Goal: Task Accomplishment & Management: Complete application form

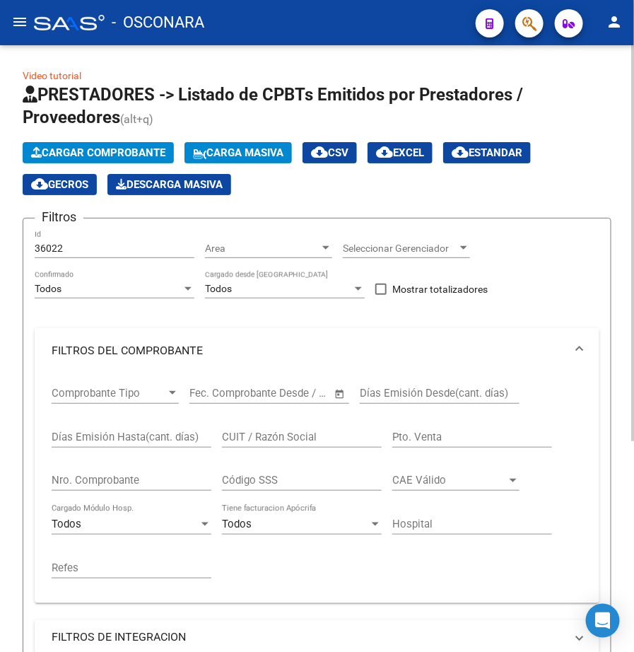
drag, startPoint x: 76, startPoint y: 237, endPoint x: 71, endPoint y: 244, distance: 9.1
click at [71, 242] on div "36022 Id" at bounding box center [115, 244] width 160 height 28
drag, startPoint x: 74, startPoint y: 245, endPoint x: -1, endPoint y: 219, distance: 80.0
click at [0, 219] on html "menu - OSCONARA person Firma Express Inicio Instructivos Contacto OS Integració…" at bounding box center [317, 326] width 634 height 652
type input "36022"
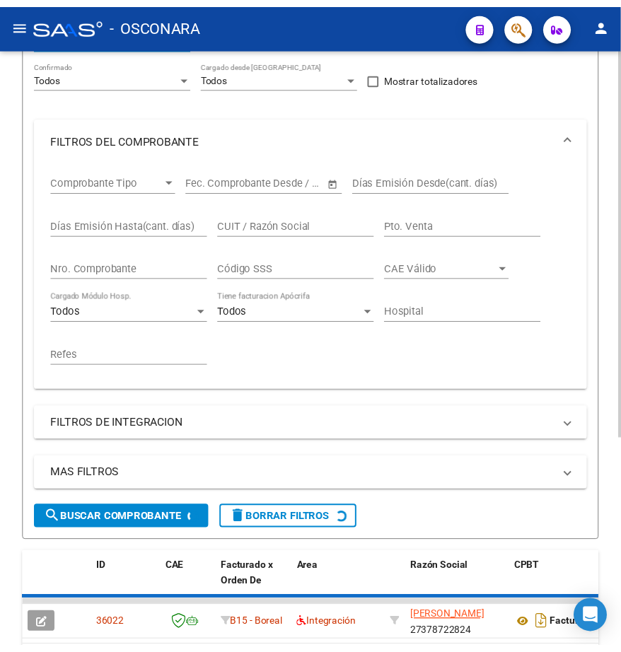
scroll to position [322, 0]
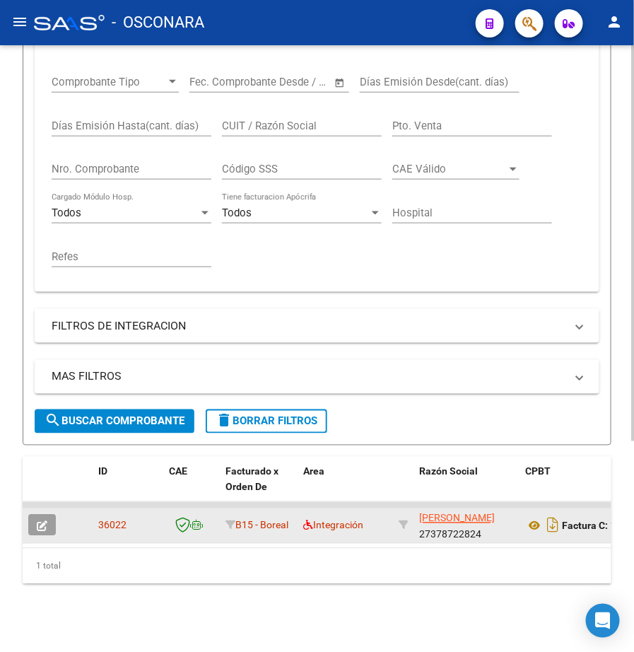
click at [47, 521] on icon "button" at bounding box center [42, 526] width 11 height 11
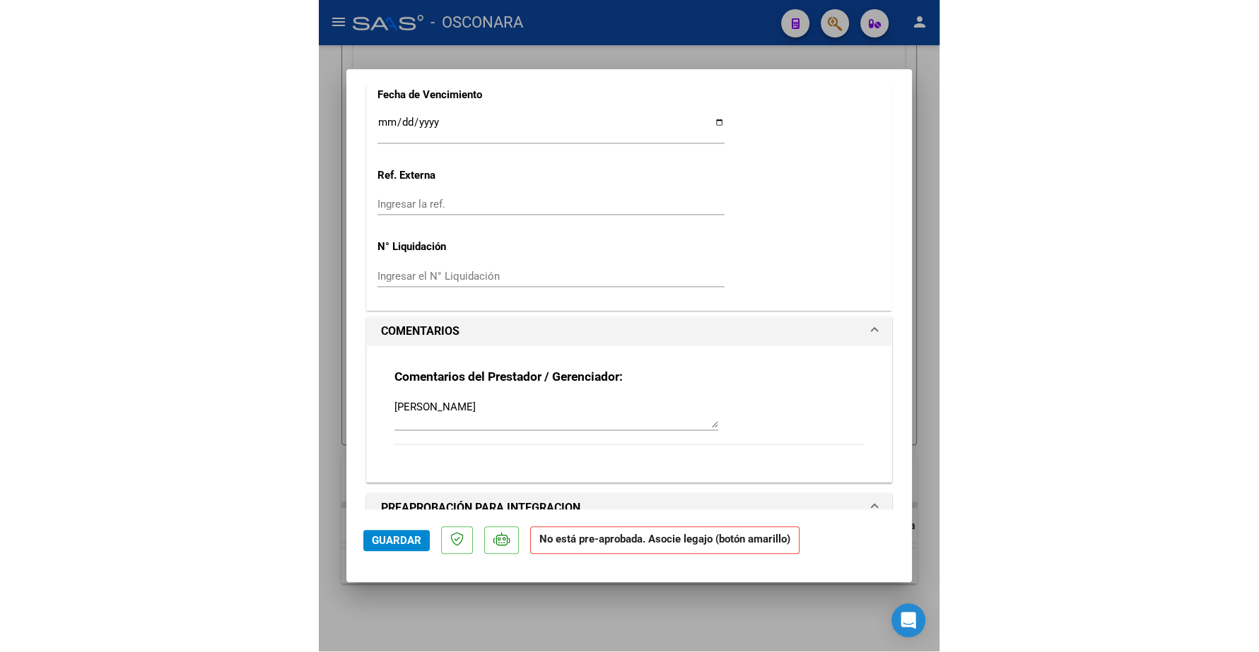
scroll to position [1149, 0]
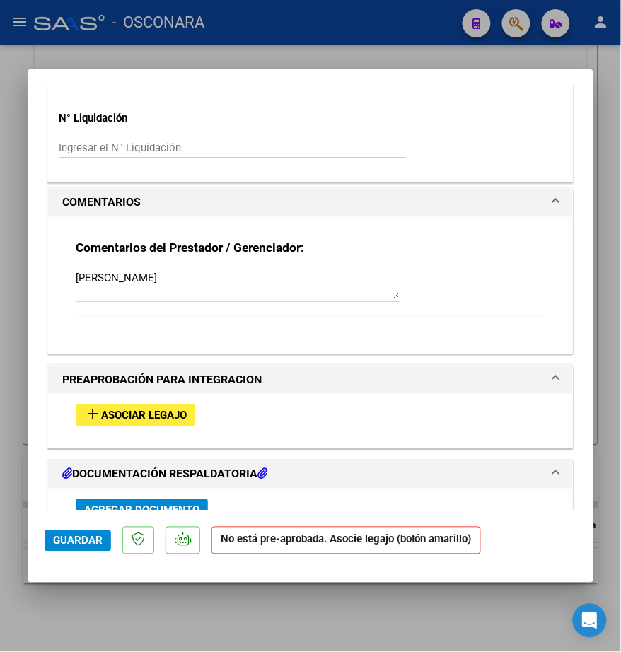
click at [182, 421] on span "Asociar Legajo" at bounding box center [144, 415] width 86 height 13
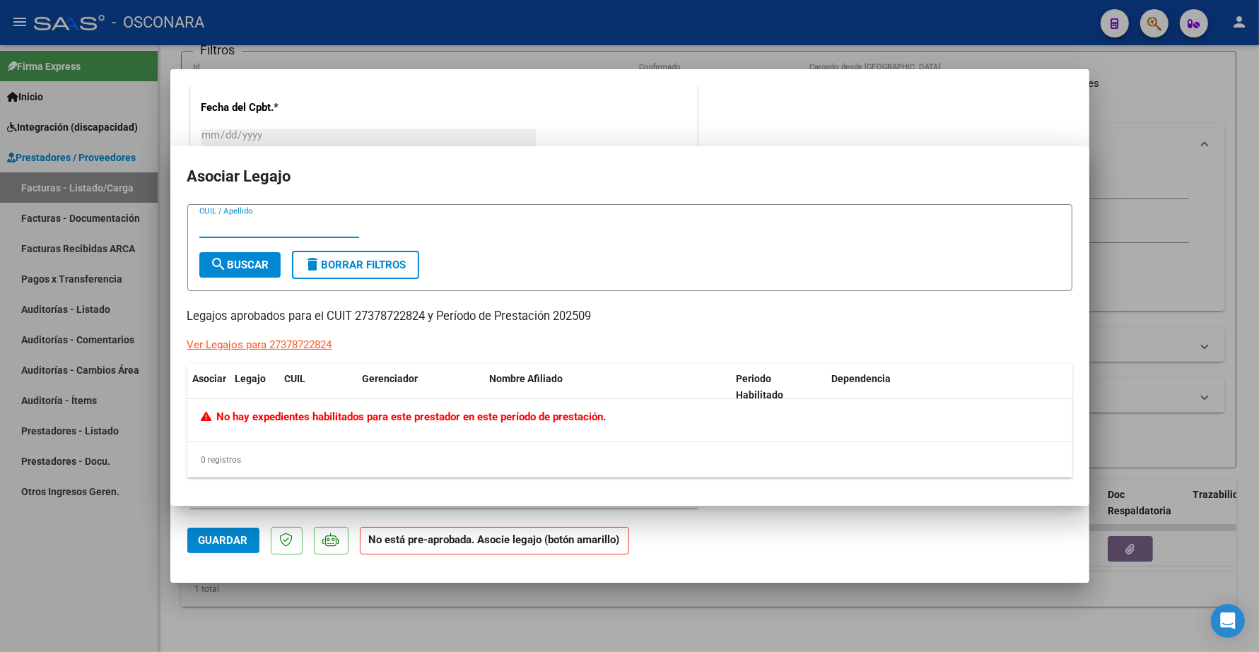
scroll to position [36, 0]
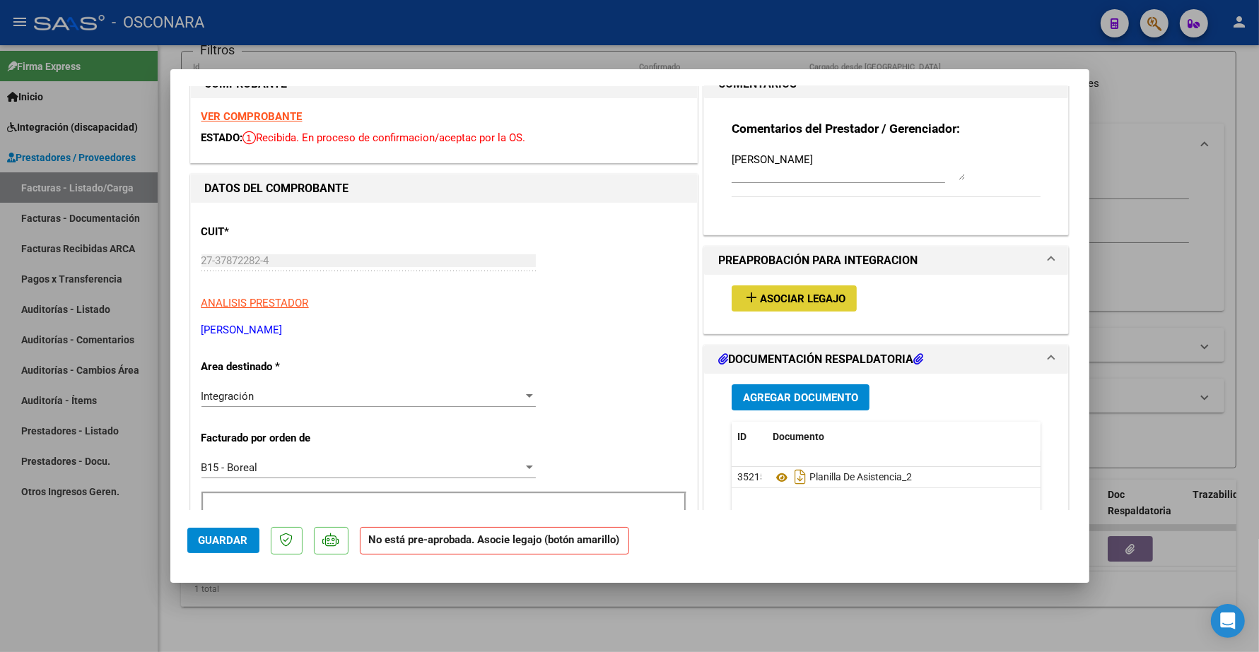
type input "$ 0,00"
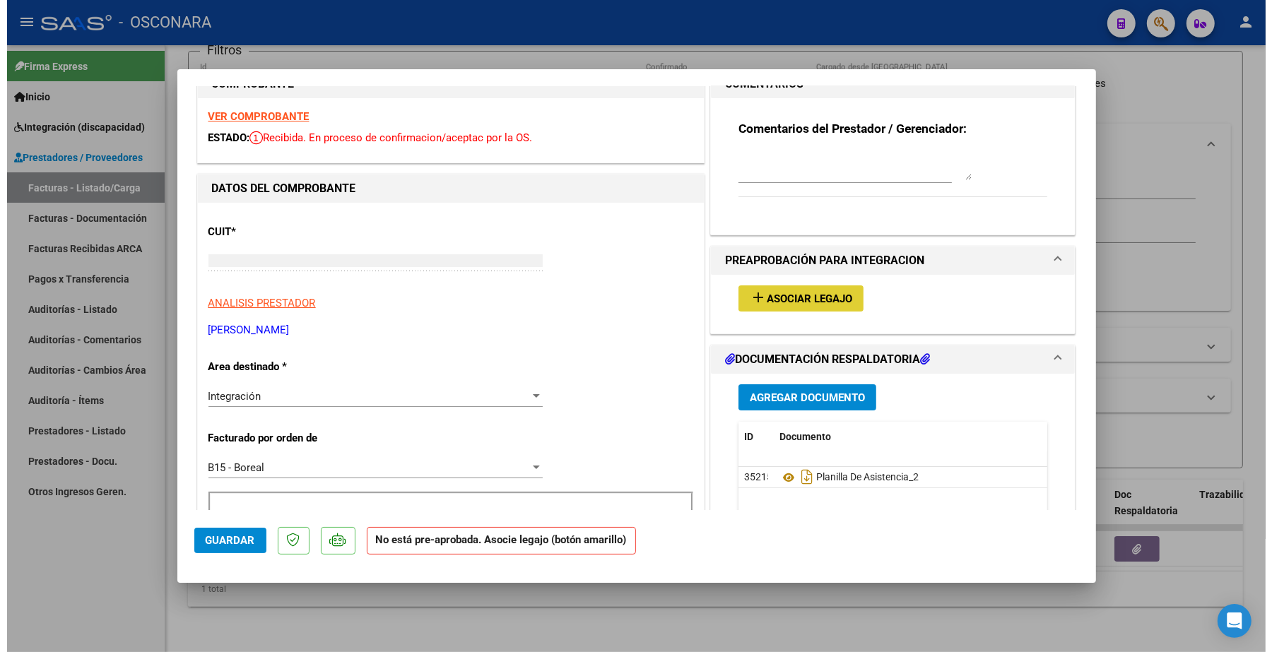
scroll to position [18, 0]
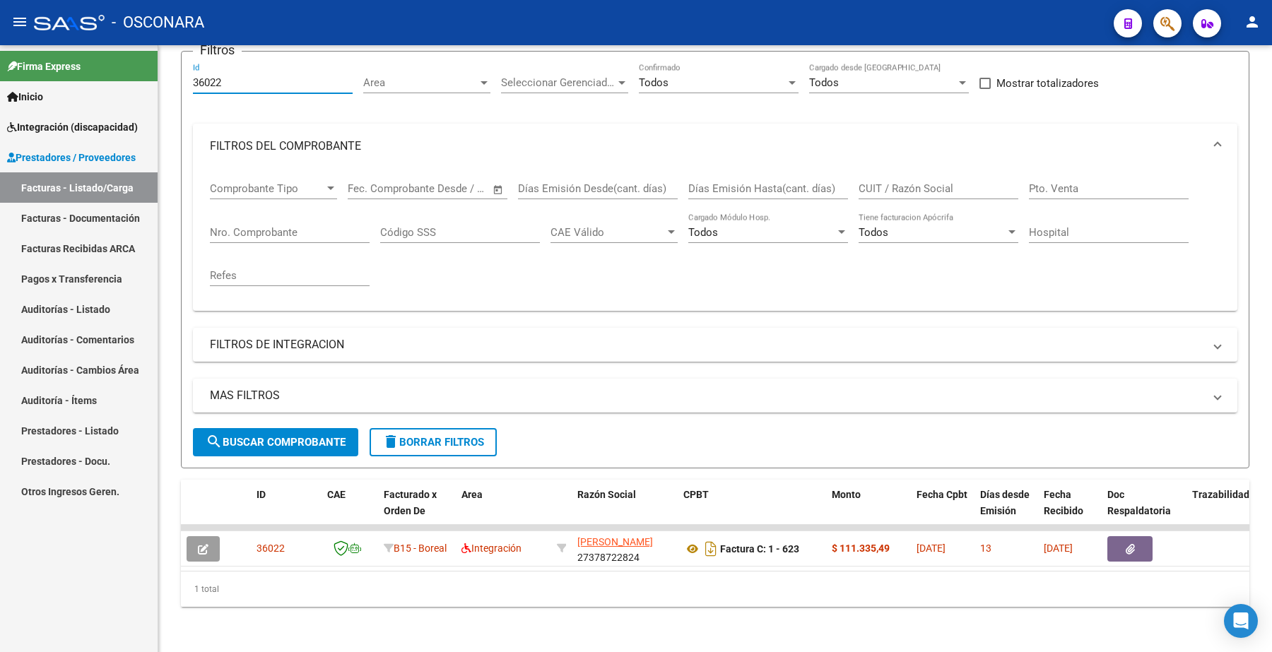
drag, startPoint x: 228, startPoint y: 73, endPoint x: 136, endPoint y: 78, distance: 92.7
click at [136, 78] on mat-sidenav-container "Firma Express Inicio Instructivos Contacto OS Integración (discapacidad) Certif…" at bounding box center [636, 348] width 1272 height 607
paste input "530"
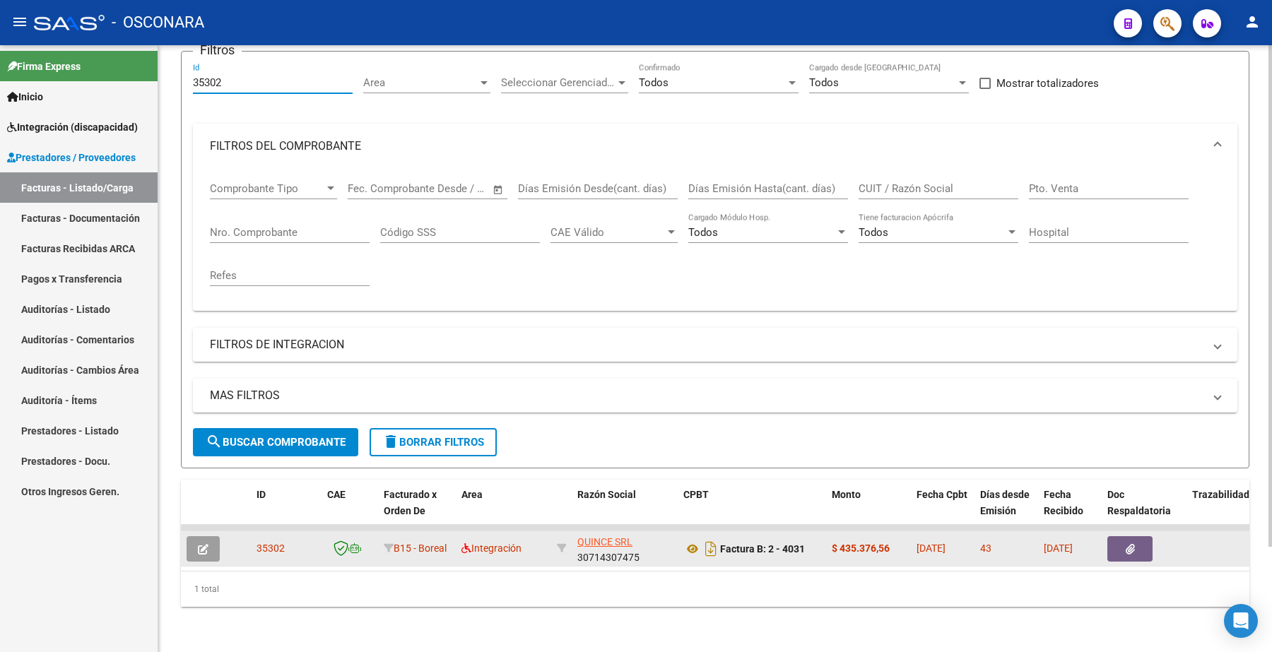
type input "35302"
click at [201, 544] on icon "button" at bounding box center [203, 549] width 11 height 11
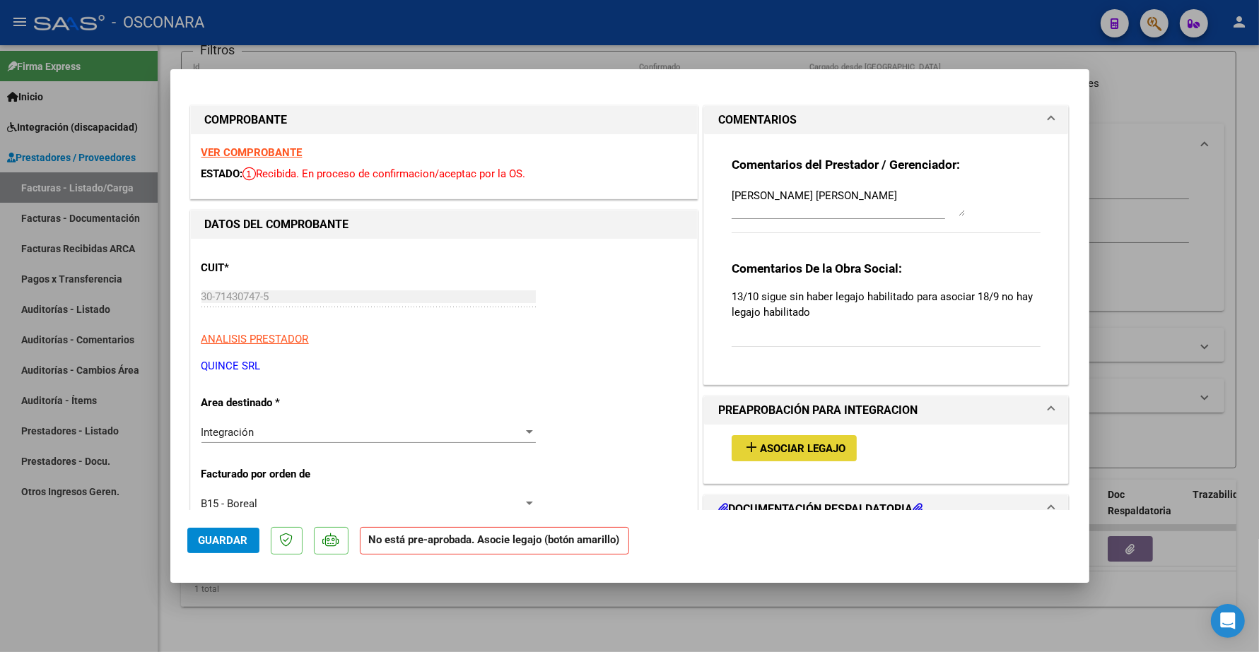
click at [633, 442] on span "Asociar Legajo" at bounding box center [803, 448] width 86 height 13
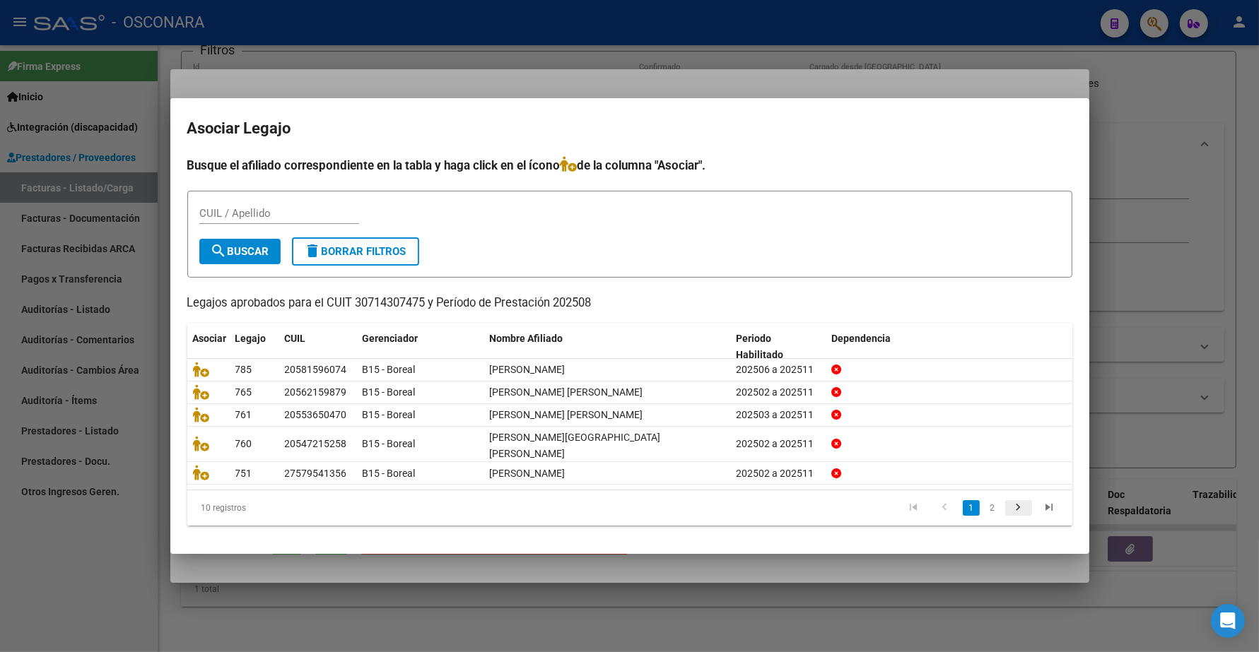
click at [633, 501] on icon "go to next page" at bounding box center [1018, 509] width 18 height 17
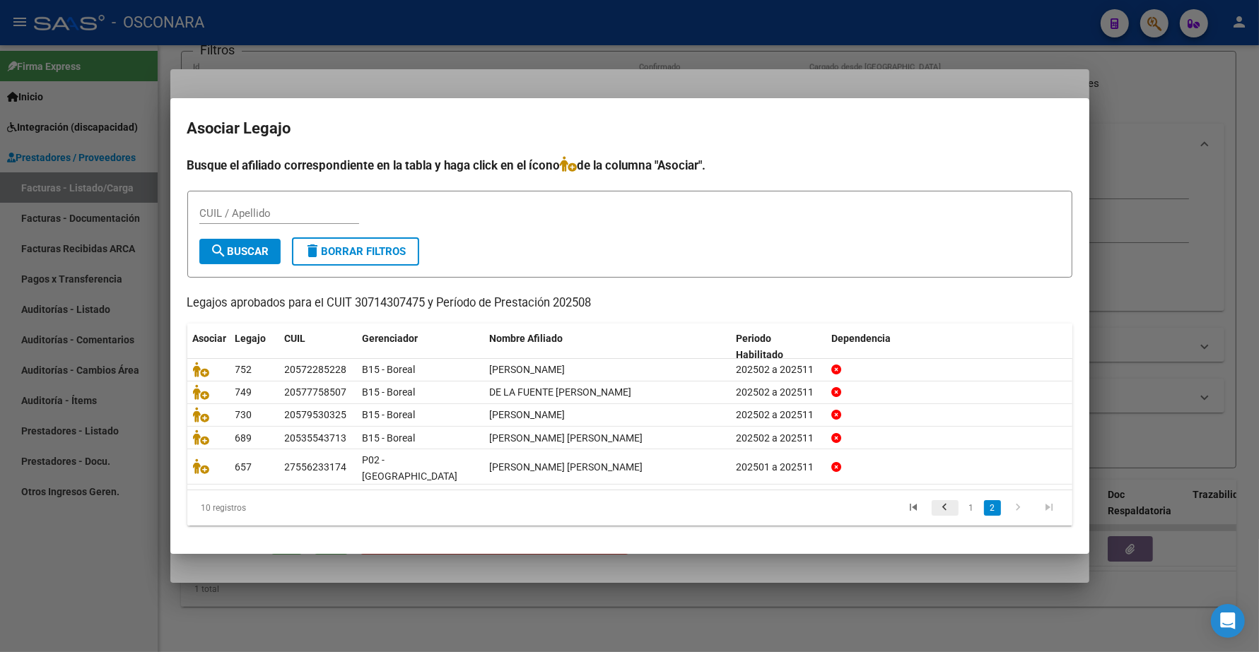
click at [633, 501] on icon "go to previous page" at bounding box center [945, 509] width 18 height 17
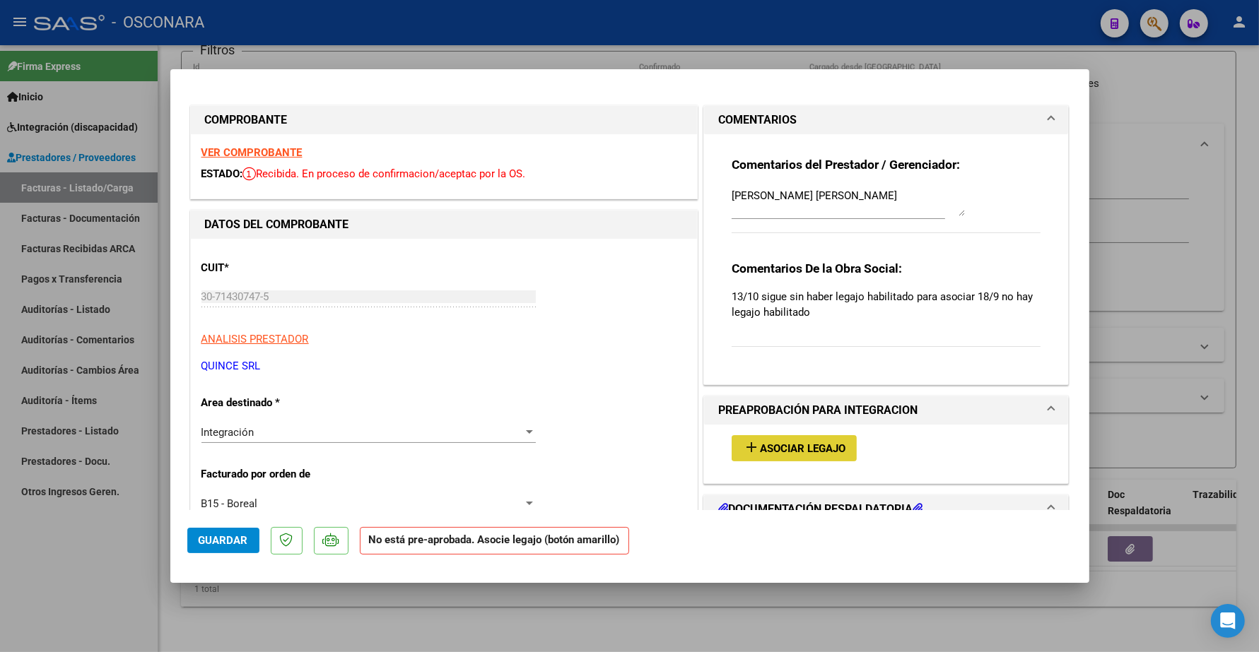
type input "$ 0,00"
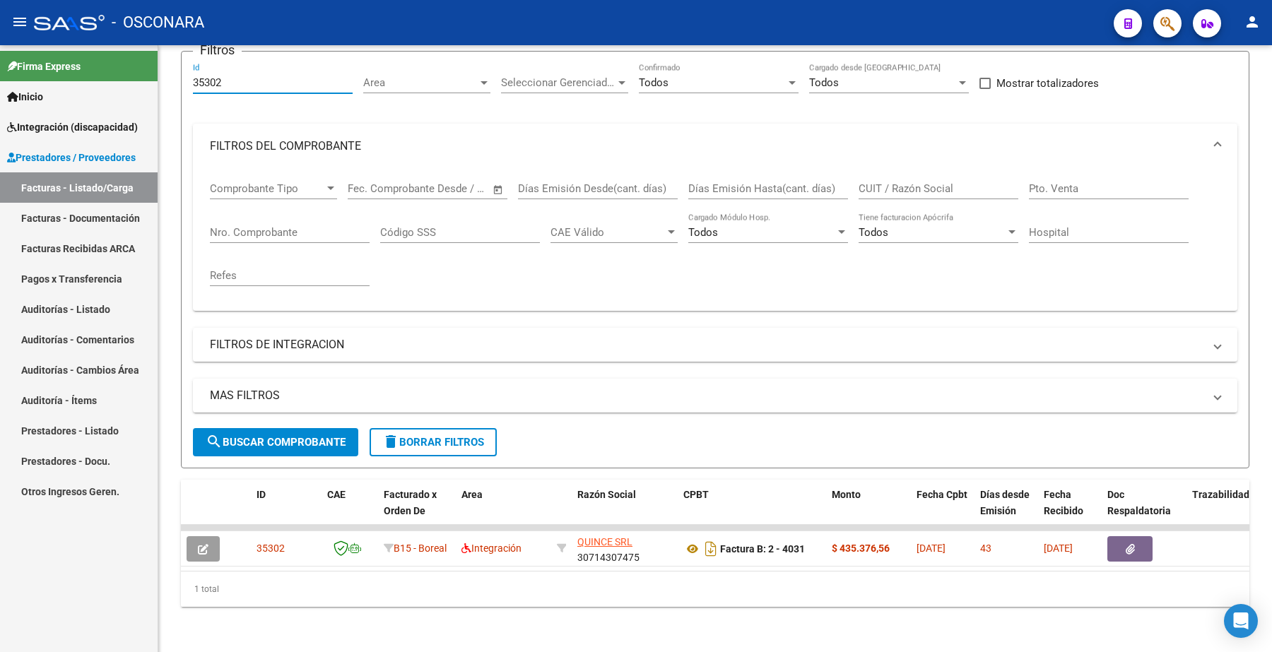
scroll to position [0, 0]
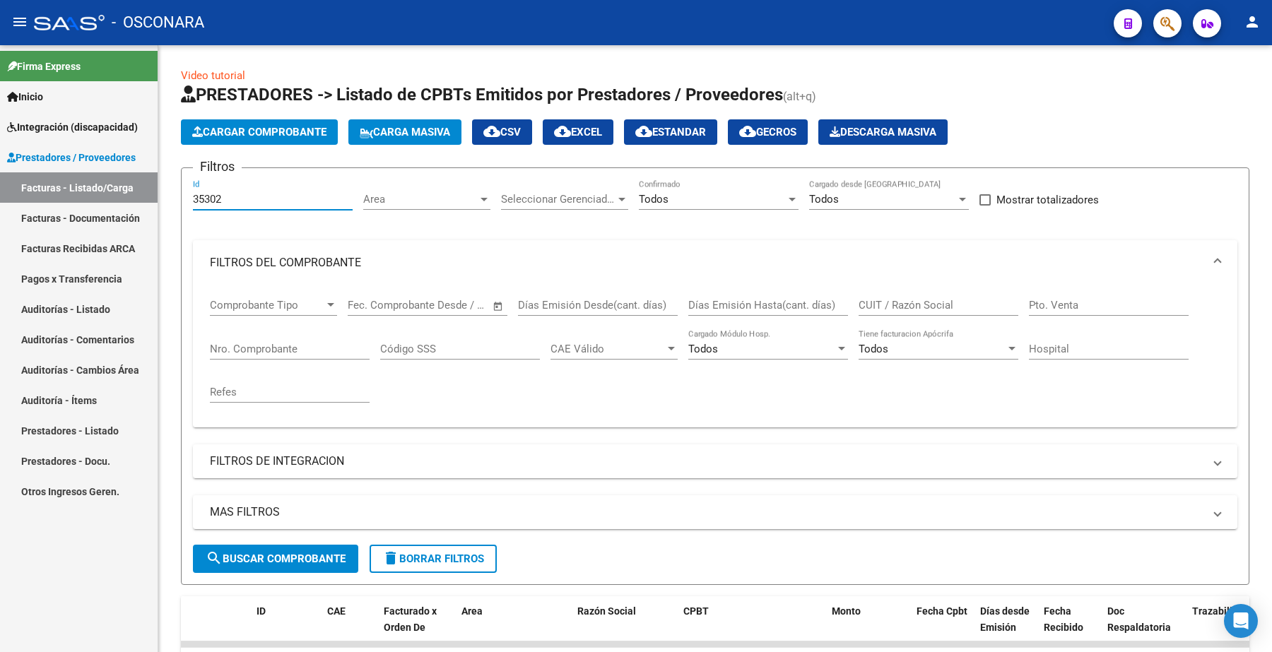
drag, startPoint x: 218, startPoint y: 69, endPoint x: 138, endPoint y: 25, distance: 90.8
click at [138, 33] on div "menu - OSCONARA person Firma Express Inicio Instructivos Contacto OS Integració…" at bounding box center [636, 326] width 1272 height 652
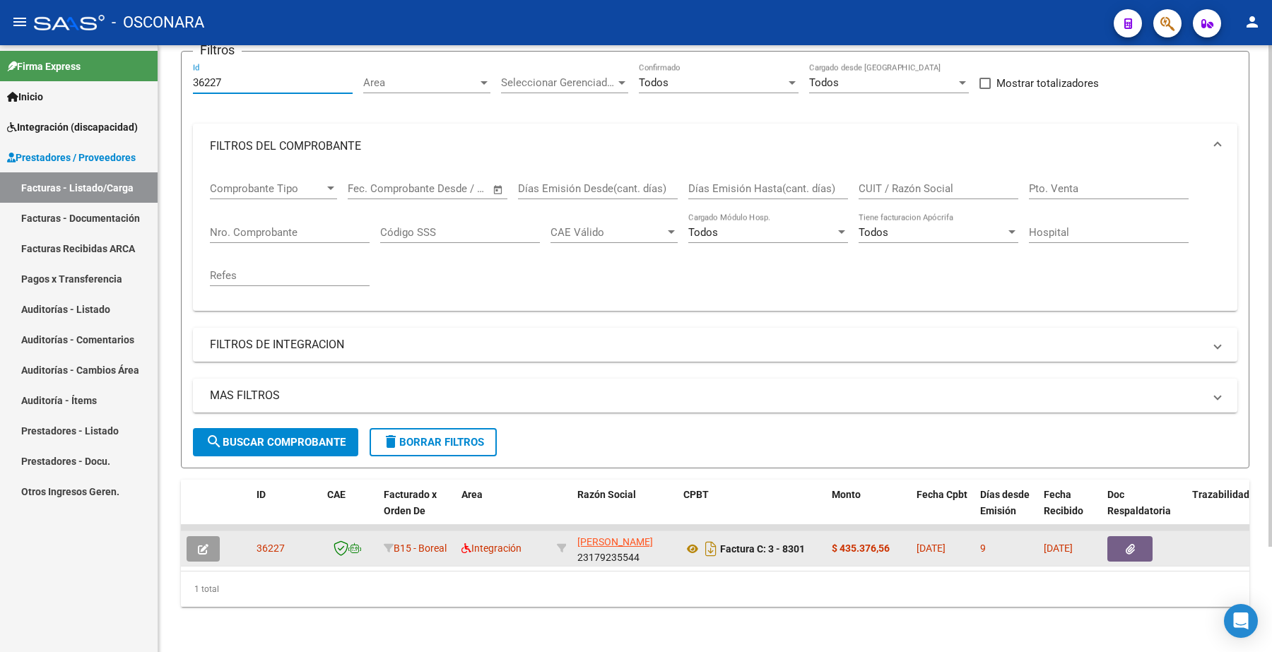
scroll to position [127, 0]
type input "36227"
click at [212, 536] on button "button" at bounding box center [203, 548] width 33 height 25
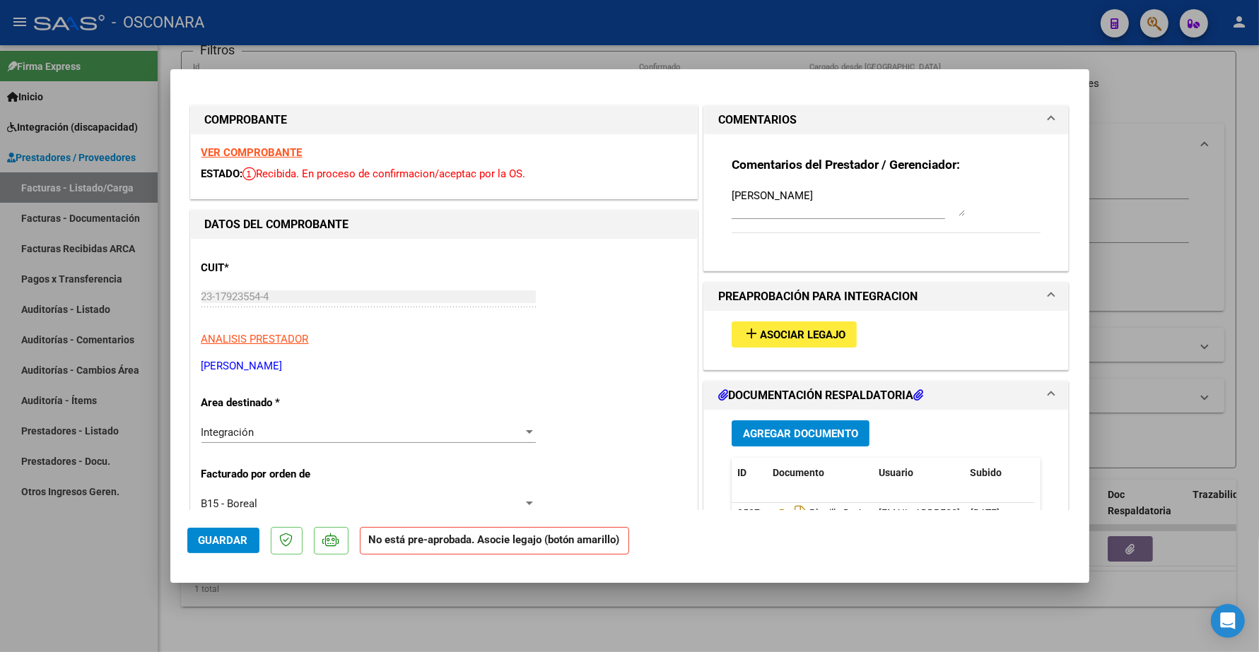
click at [633, 329] on span "Asociar Legajo" at bounding box center [803, 335] width 86 height 13
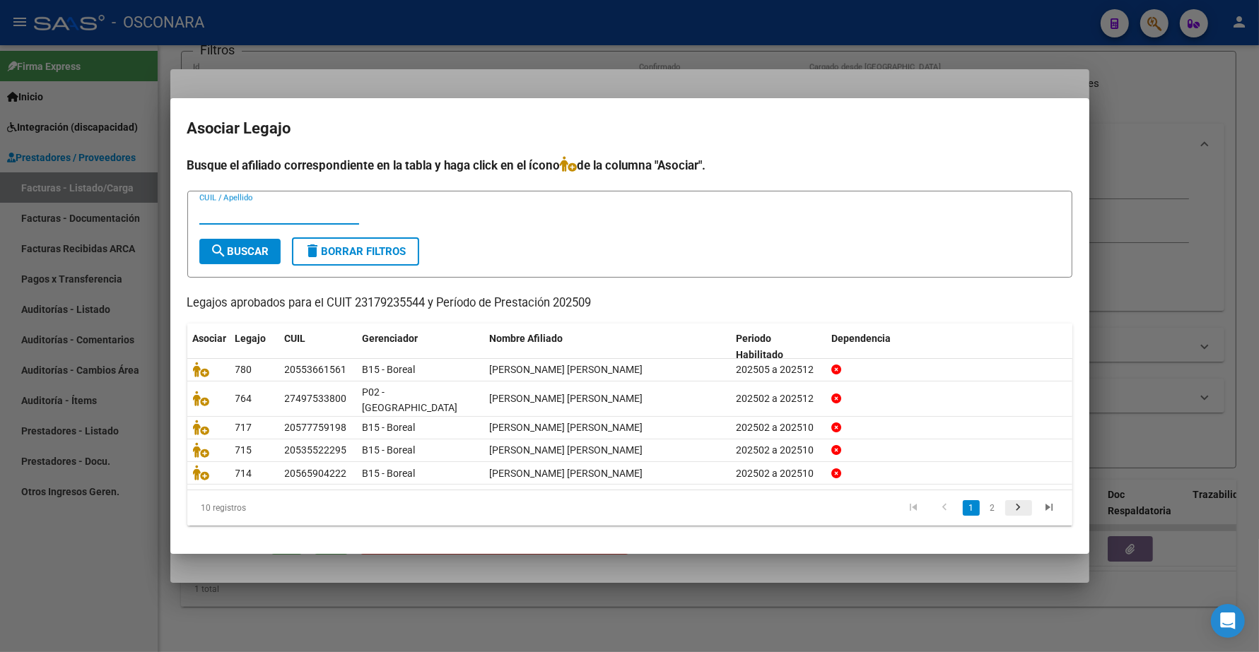
click at [633, 501] on icon "go to next page" at bounding box center [1018, 509] width 18 height 17
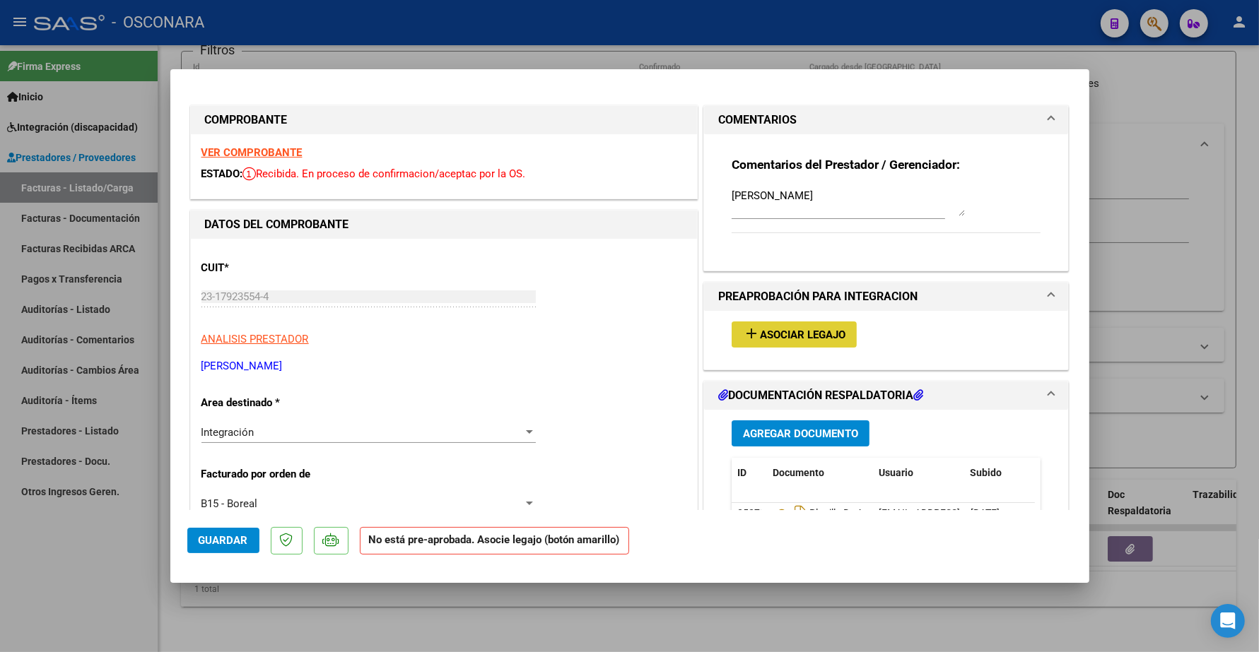
type input "$ 0,00"
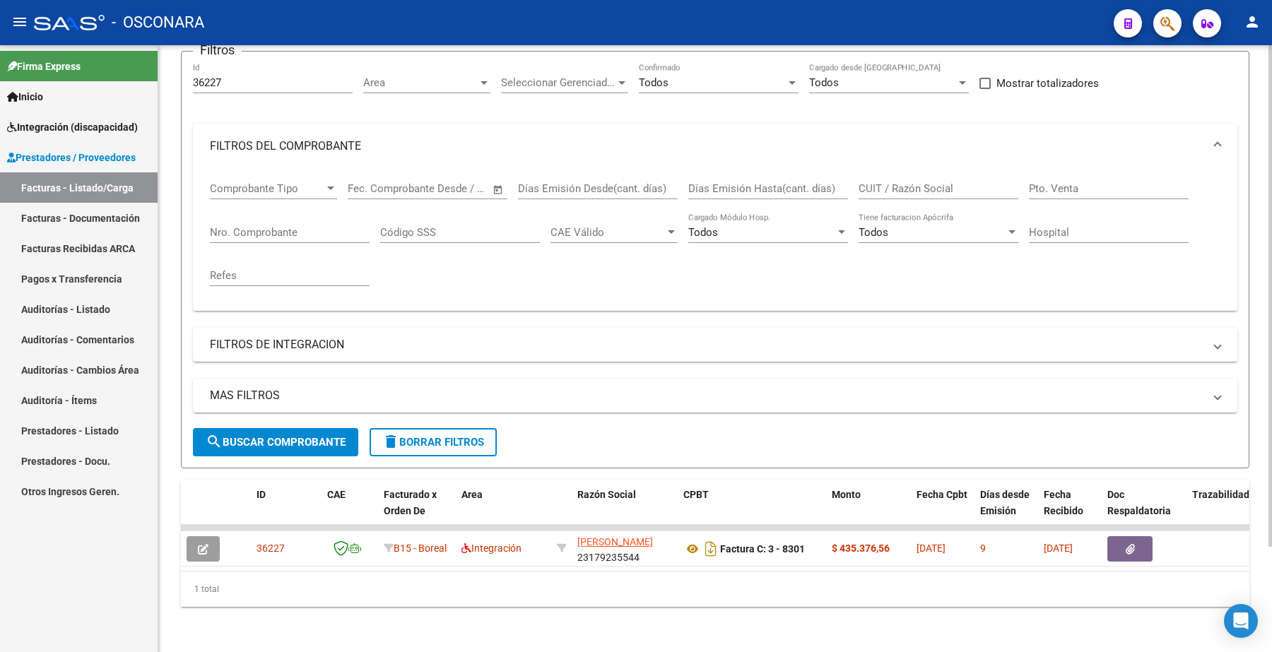
drag, startPoint x: 235, startPoint y: 80, endPoint x: 192, endPoint y: 75, distance: 42.7
click at [193, 75] on div "36227 Id" at bounding box center [273, 85] width 160 height 44
click at [225, 76] on input "36227" at bounding box center [273, 82] width 160 height 13
click at [233, 76] on input "36227" at bounding box center [273, 82] width 160 height 13
drag, startPoint x: 257, startPoint y: 73, endPoint x: 164, endPoint y: 74, distance: 92.6
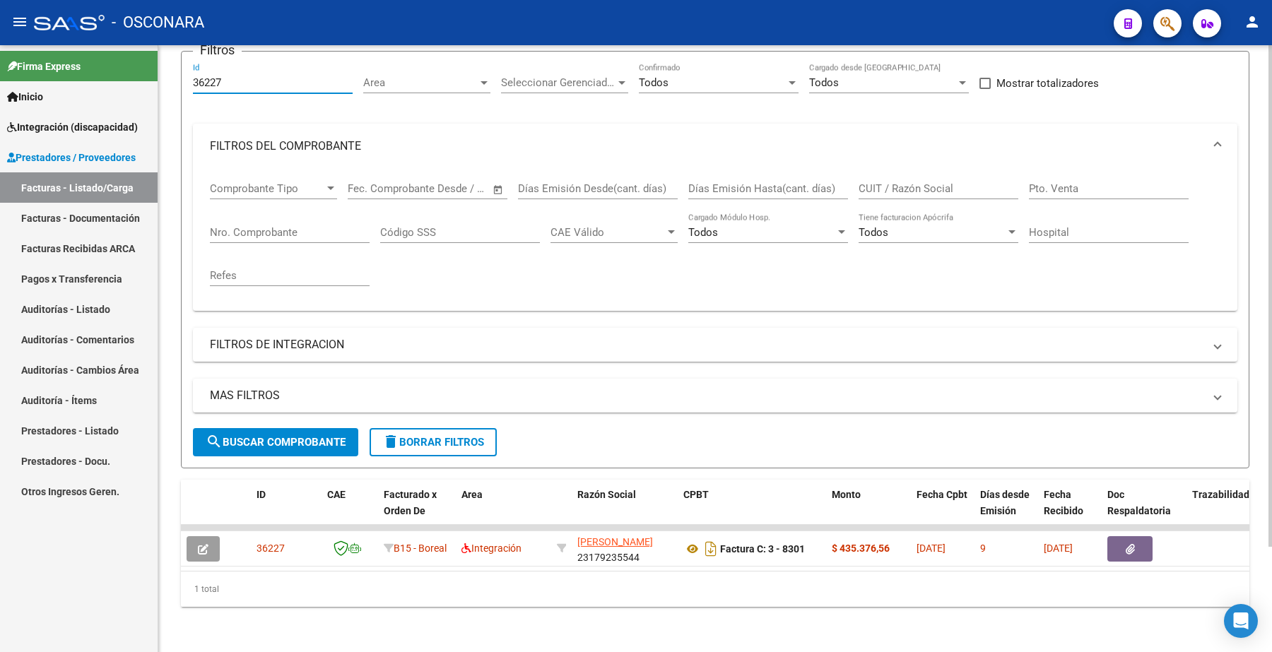
click at [164, 74] on div "Video tutorial PRESTADORES -> Listado de CPBTs Emitidos por Prestadores / Prove…" at bounding box center [715, 291] width 1114 height 724
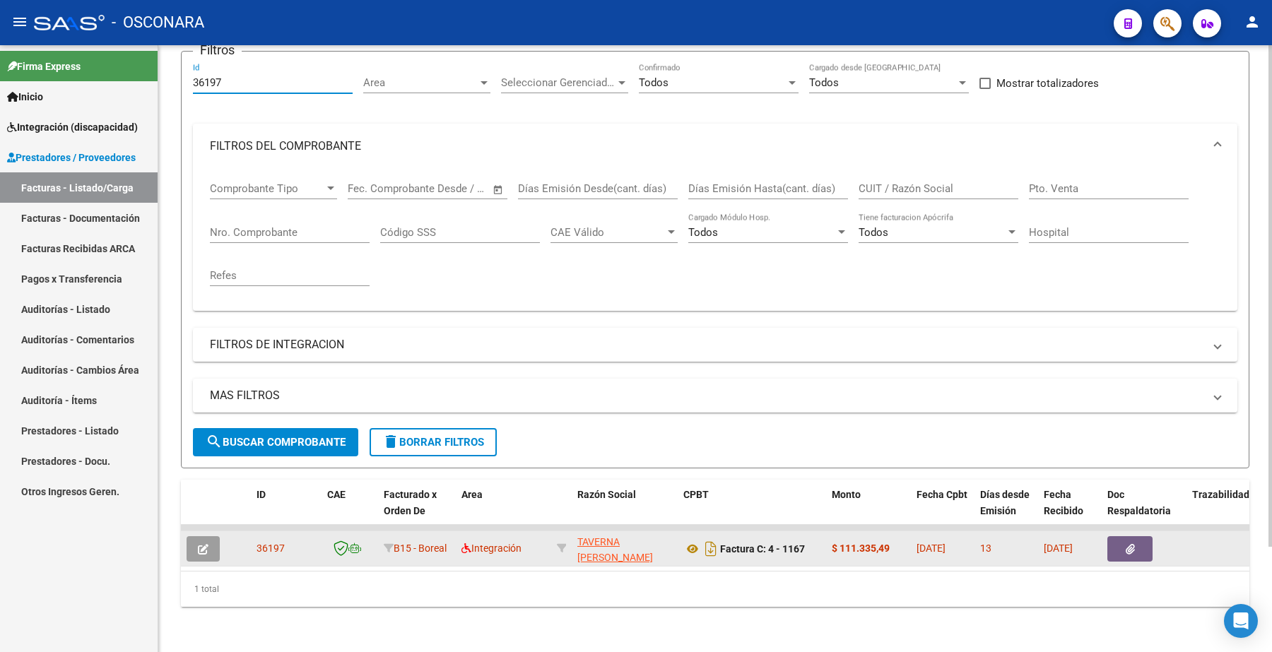
type input "36197"
click at [204, 544] on button "button" at bounding box center [203, 548] width 33 height 25
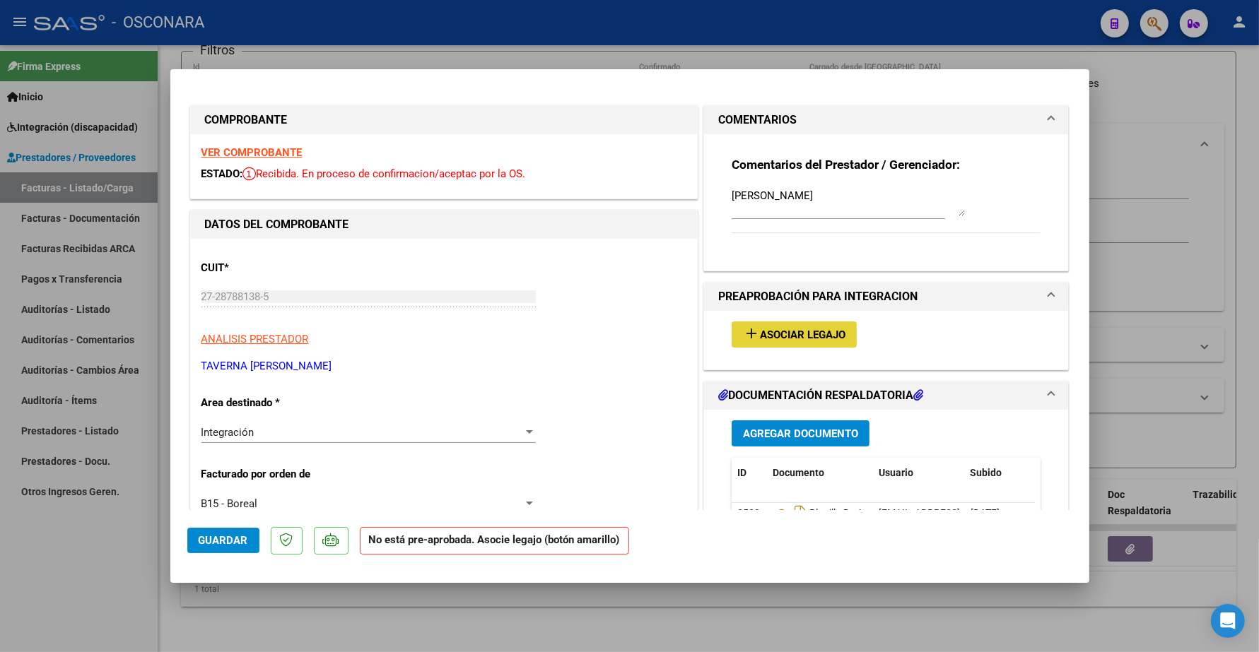
click at [633, 322] on button "add Asociar Legajo" at bounding box center [794, 335] width 125 height 26
type input "$ 0,00"
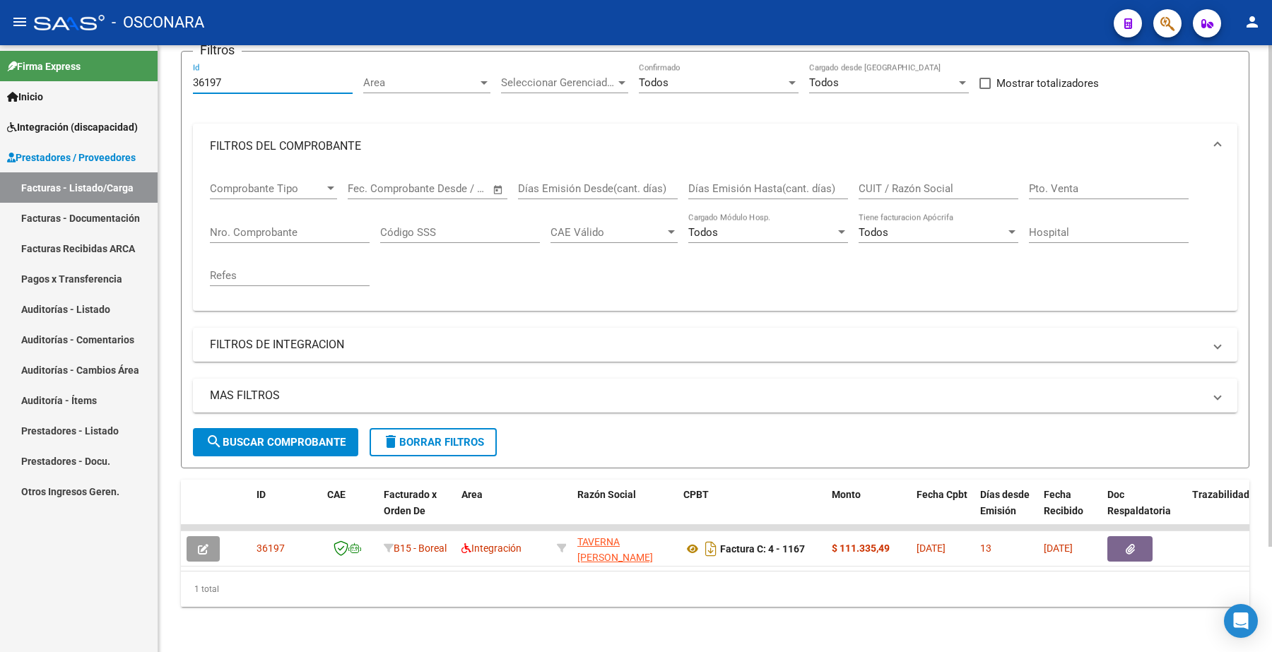
scroll to position [65, 0]
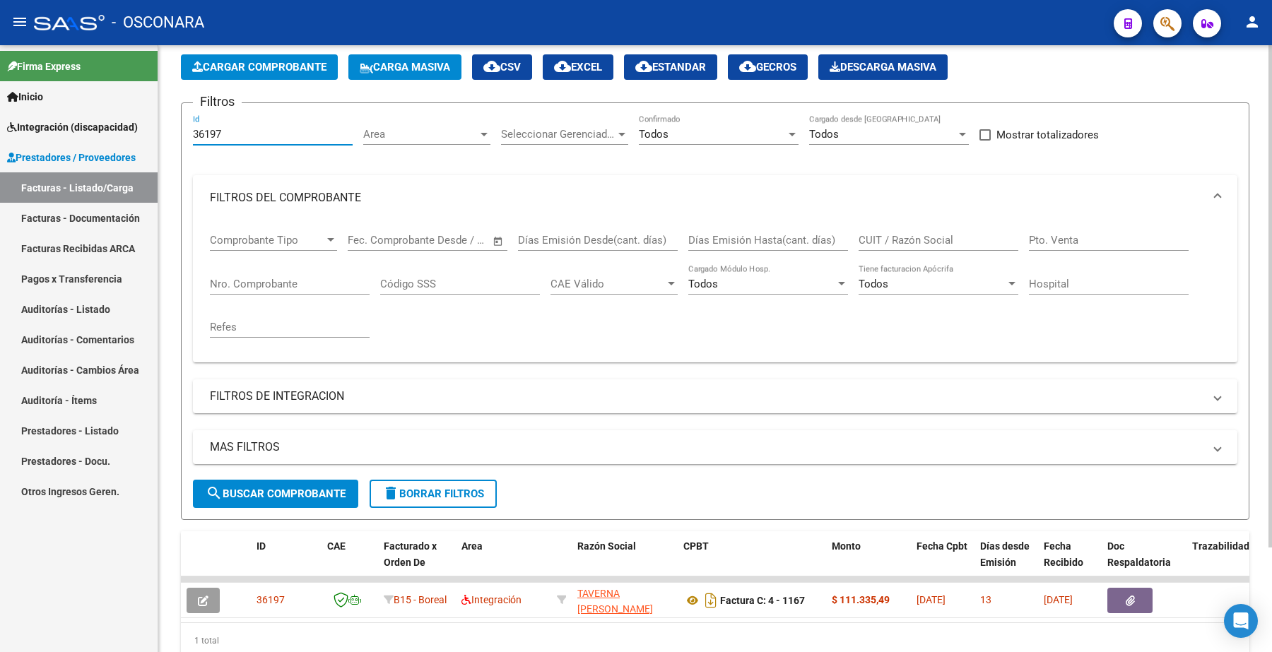
drag, startPoint x: 230, startPoint y: 73, endPoint x: 173, endPoint y: 47, distance: 62.9
click at [173, 47] on div "Video tutorial PRESTADORES -> Listado de CPBTs Emitidos por Prestadores / Prove…" at bounding box center [715, 342] width 1114 height 724
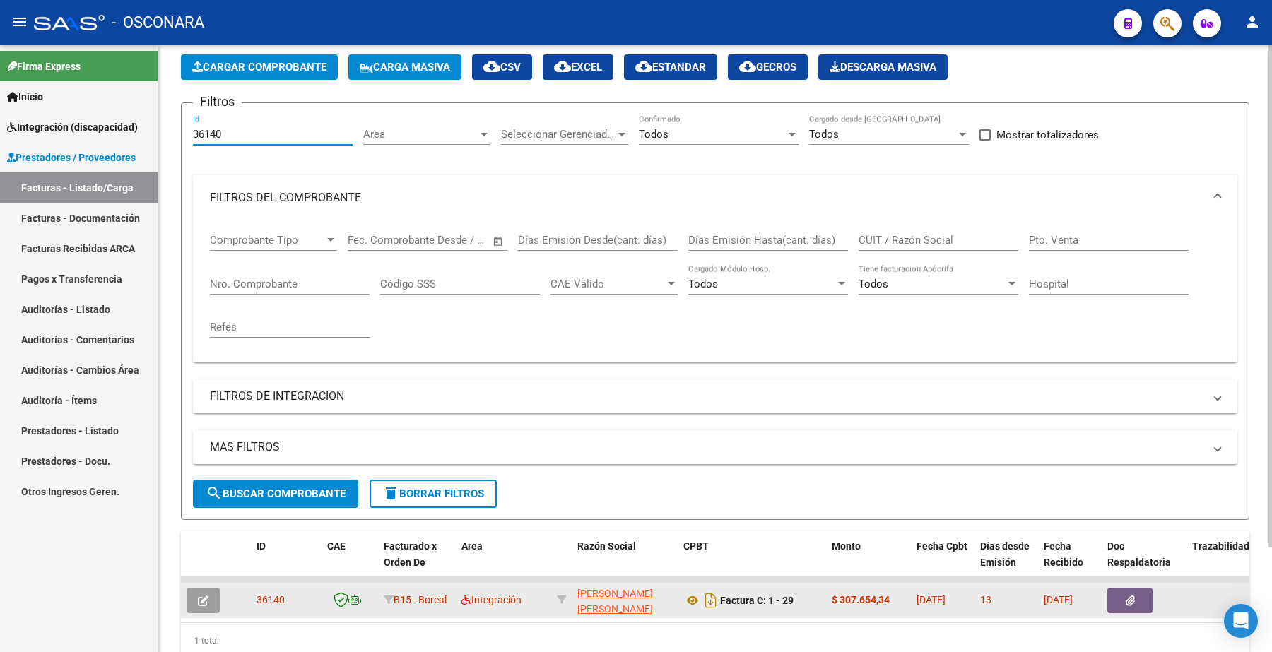
type input "36140"
click at [203, 596] on icon "button" at bounding box center [203, 601] width 11 height 11
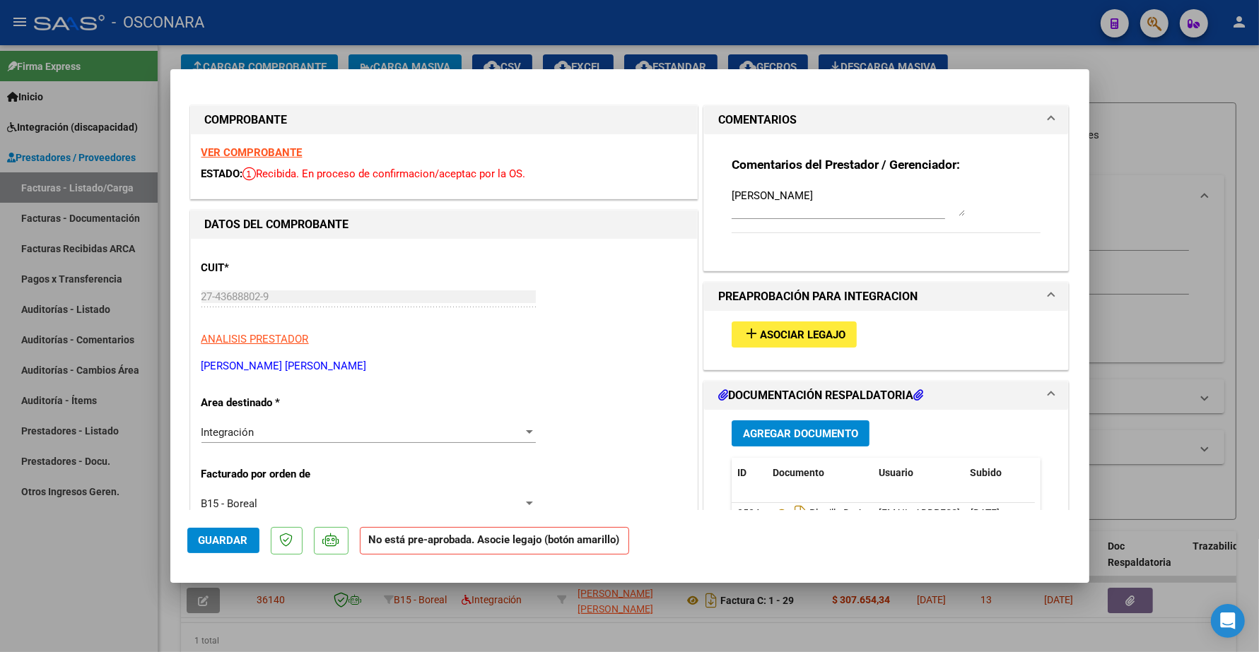
click at [633, 337] on span "Asociar Legajo" at bounding box center [803, 335] width 86 height 13
type input "$ 0,00"
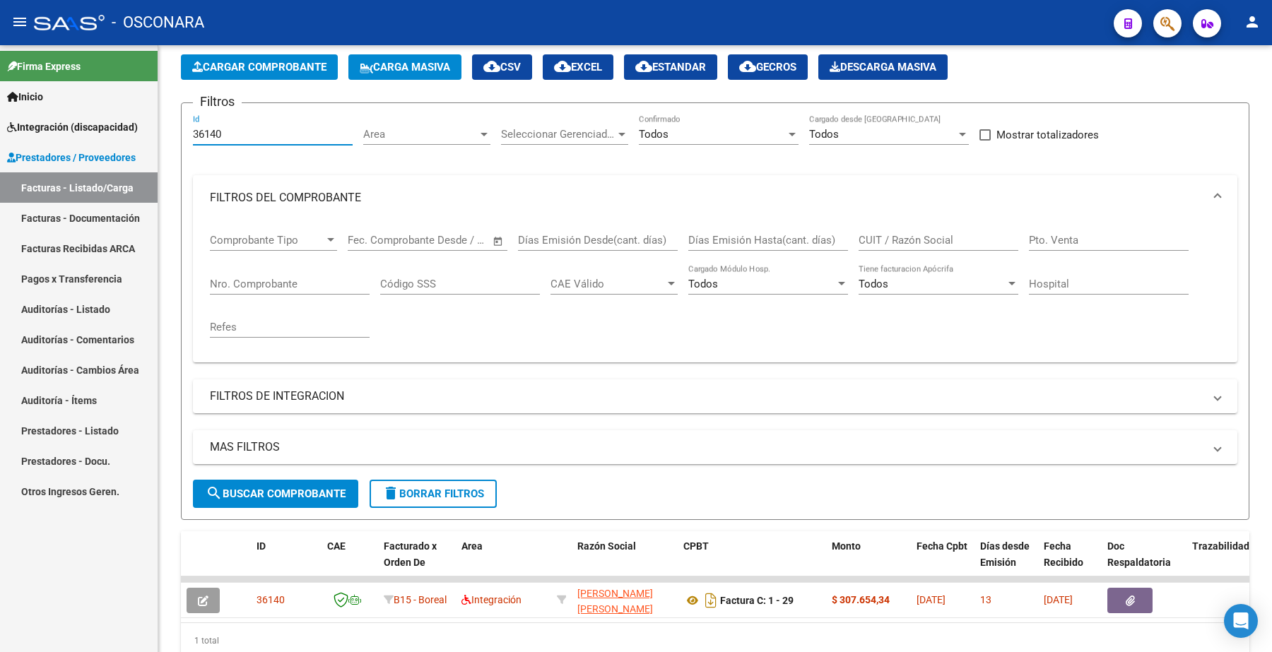
drag, startPoint x: 245, startPoint y: 129, endPoint x: 148, endPoint y: 135, distance: 96.3
click at [149, 135] on mat-sidenav-container "Firma Express Inicio Instructivos Contacto OS Integración (discapacidad) Certif…" at bounding box center [636, 348] width 1272 height 607
